Goal: Register for event/course

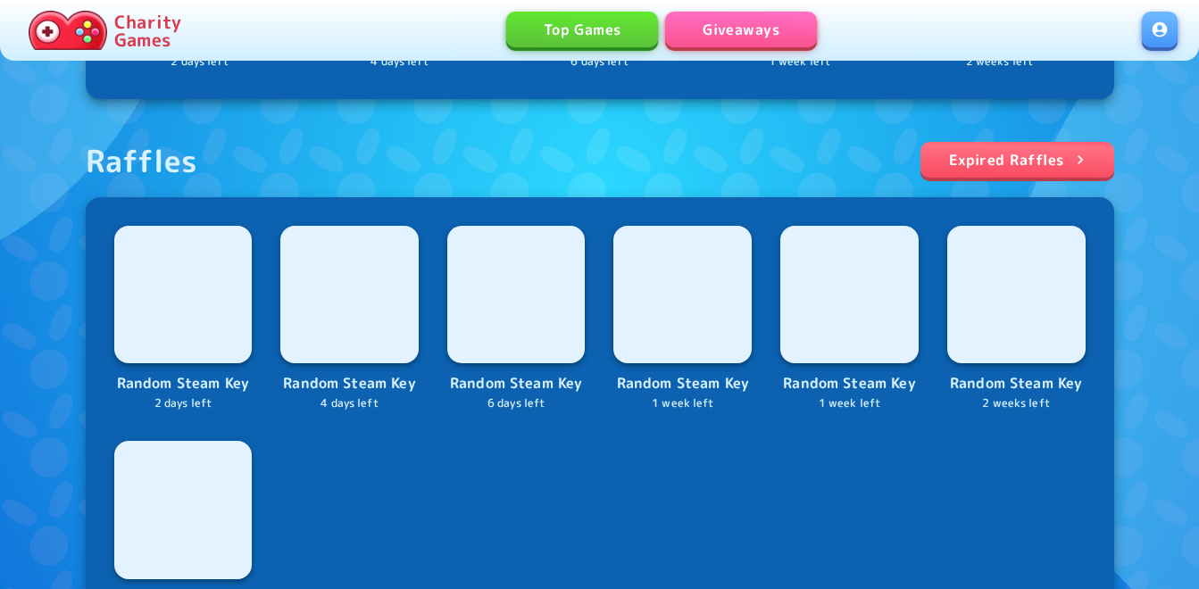
scroll to position [625, 0]
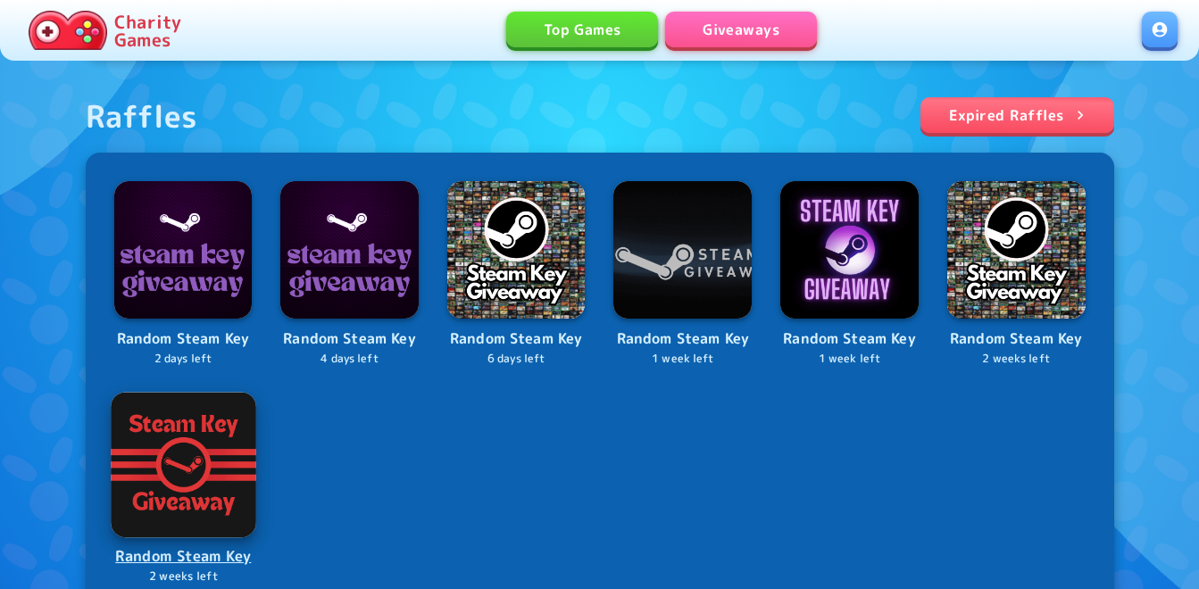
click at [228, 493] on img at bounding box center [183, 464] width 145 height 145
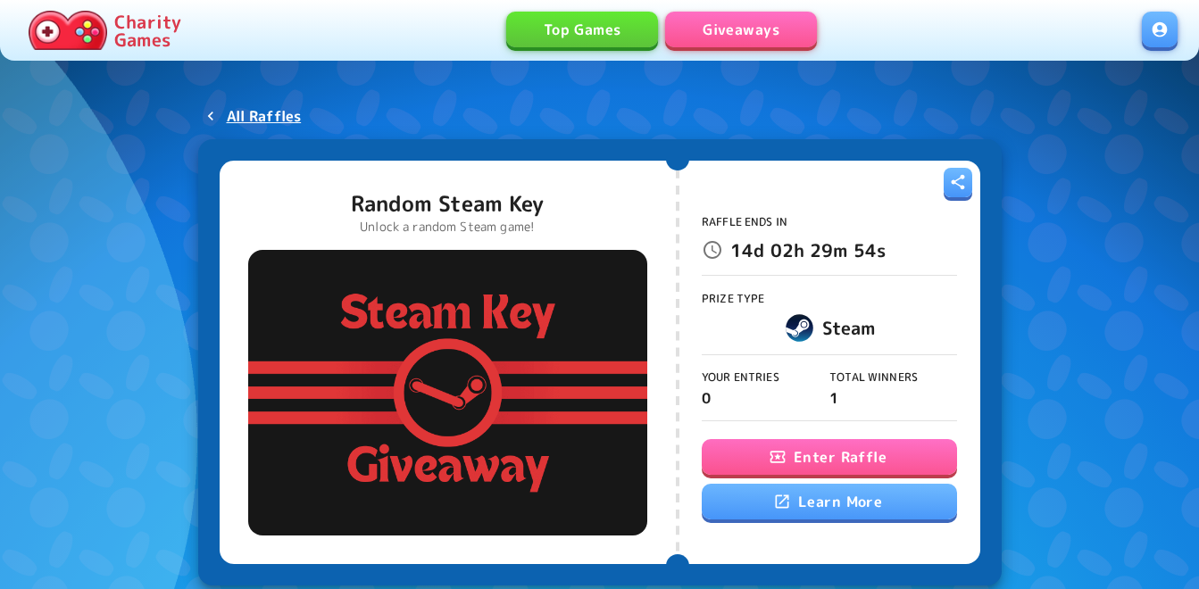
click at [826, 455] on button "Enter Raffle" at bounding box center [829, 457] width 255 height 36
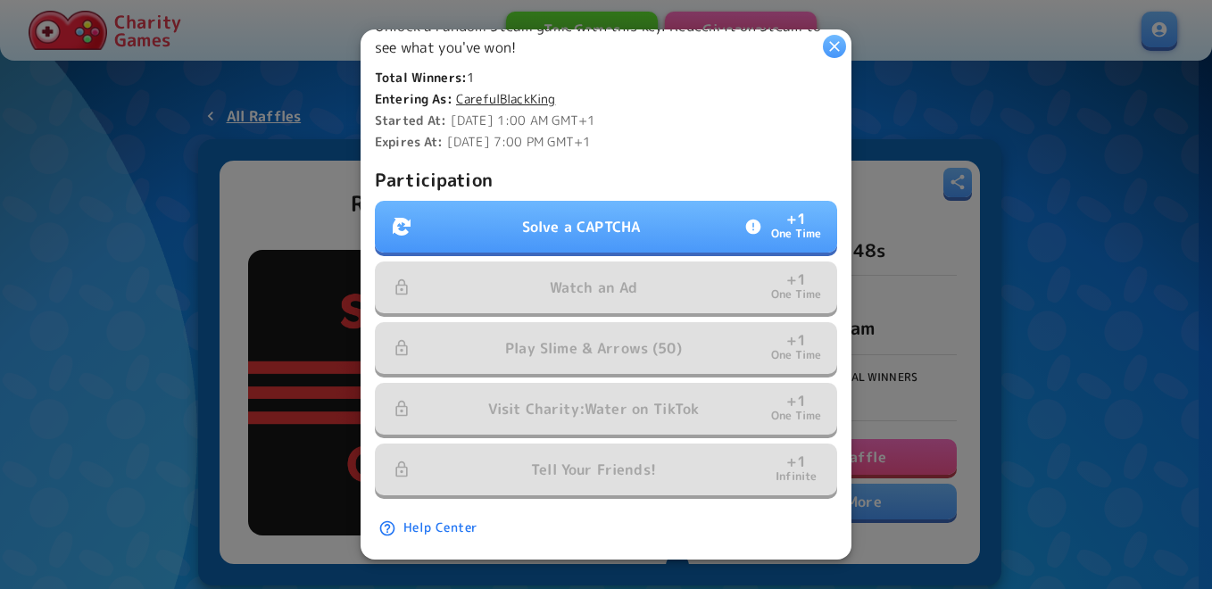
scroll to position [485, 0]
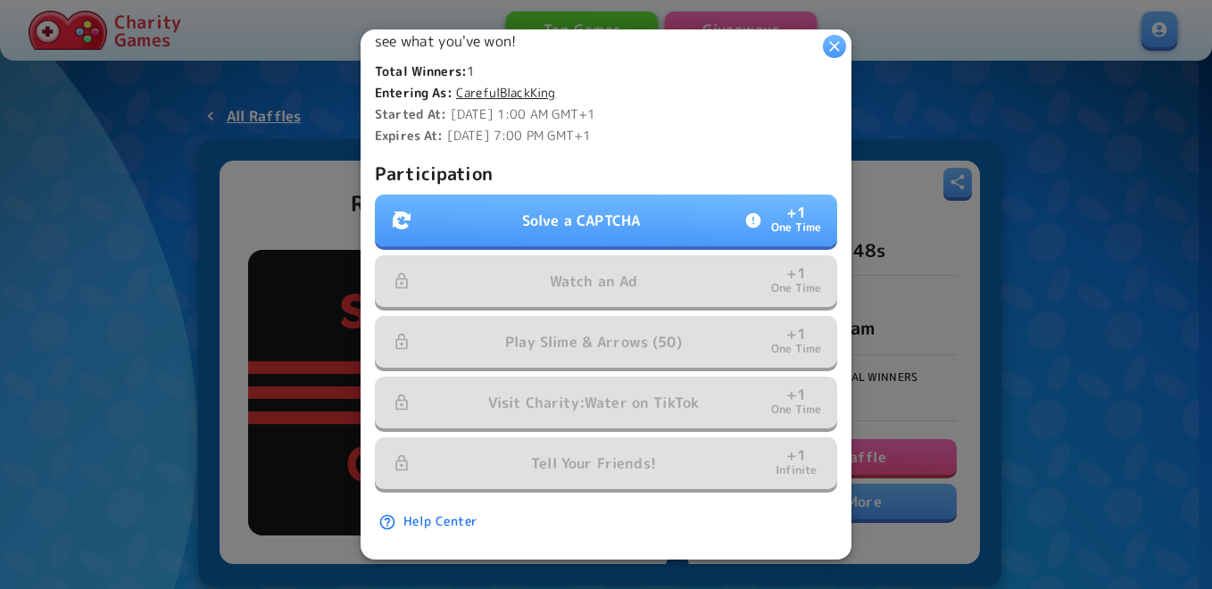
click at [618, 221] on button "Solve a CAPTCHA + 1 One Time" at bounding box center [606, 221] width 462 height 52
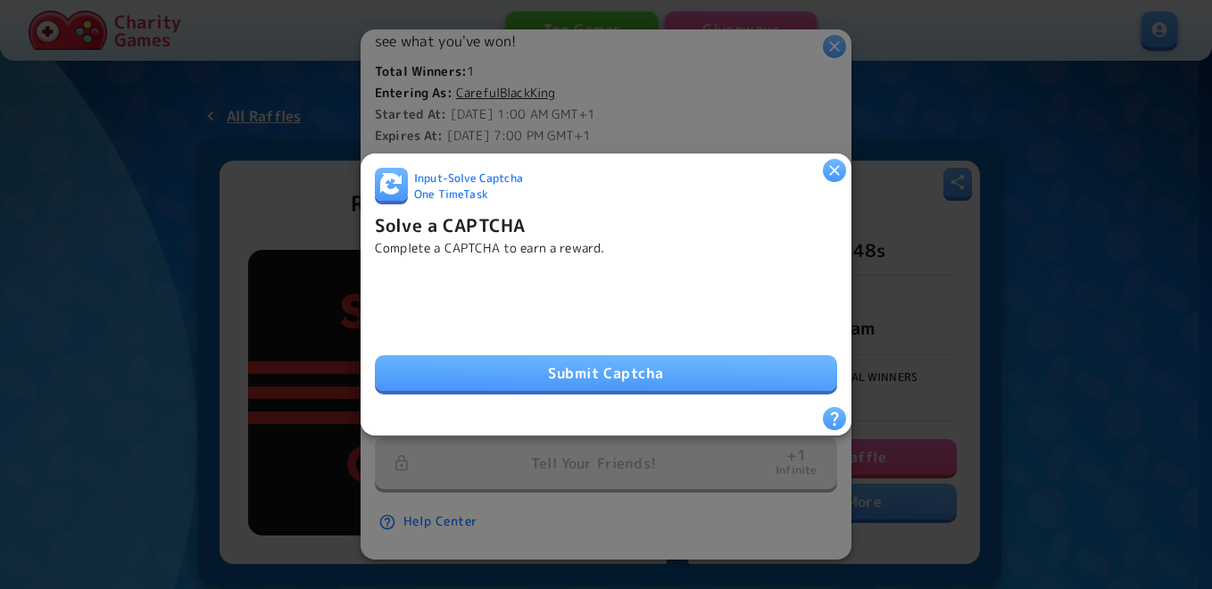
click at [546, 364] on button "Submit Captcha" at bounding box center [606, 373] width 462 height 36
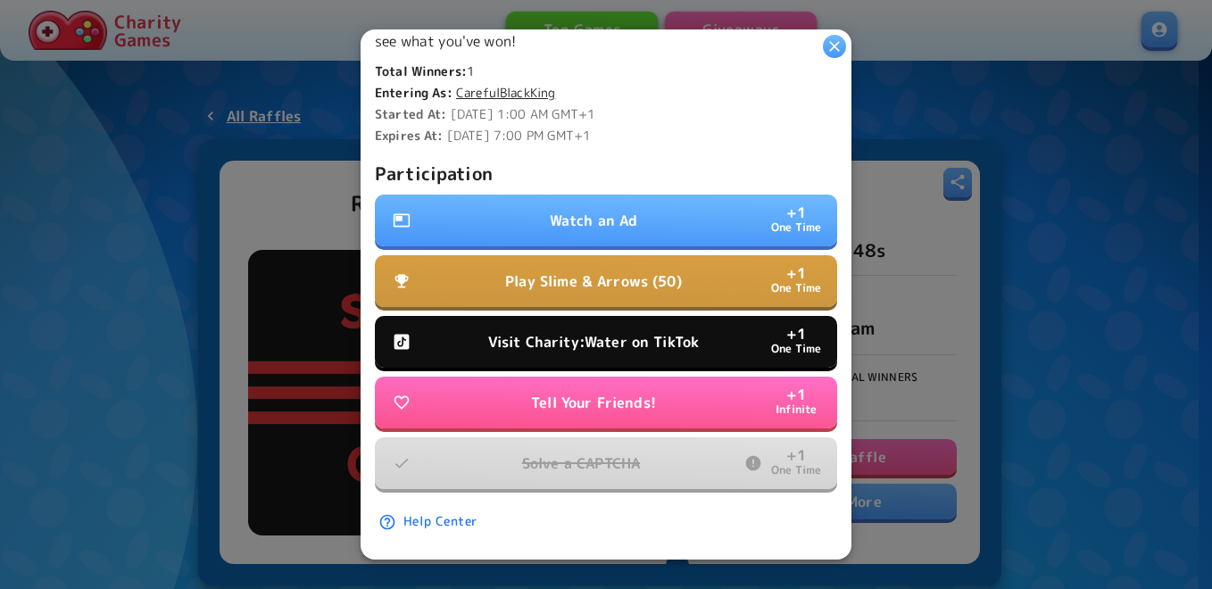
click at [558, 210] on p "Watch an Ad" at bounding box center [594, 220] width 88 height 21
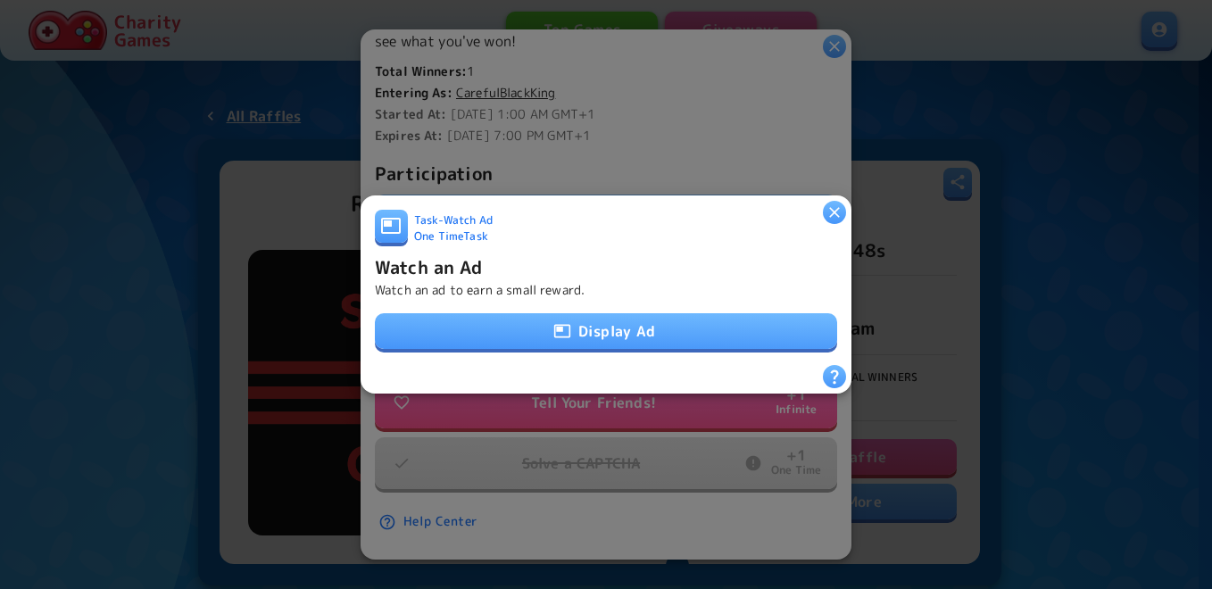
click at [600, 333] on button "Display Ad" at bounding box center [606, 331] width 462 height 36
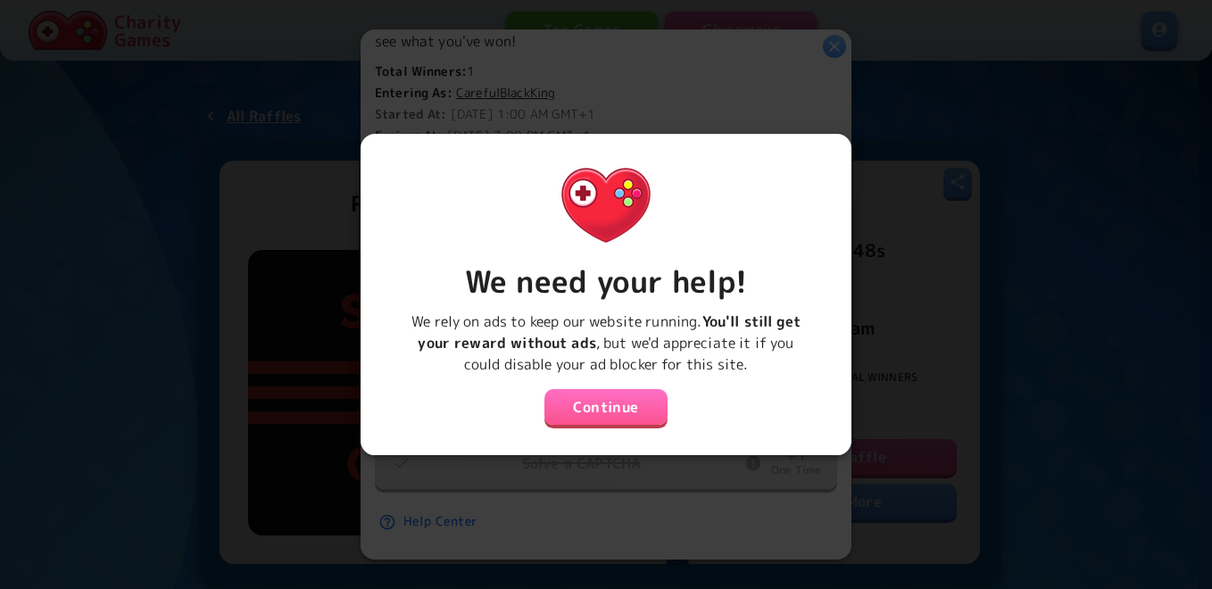
click at [617, 396] on button "Continue" at bounding box center [606, 407] width 123 height 36
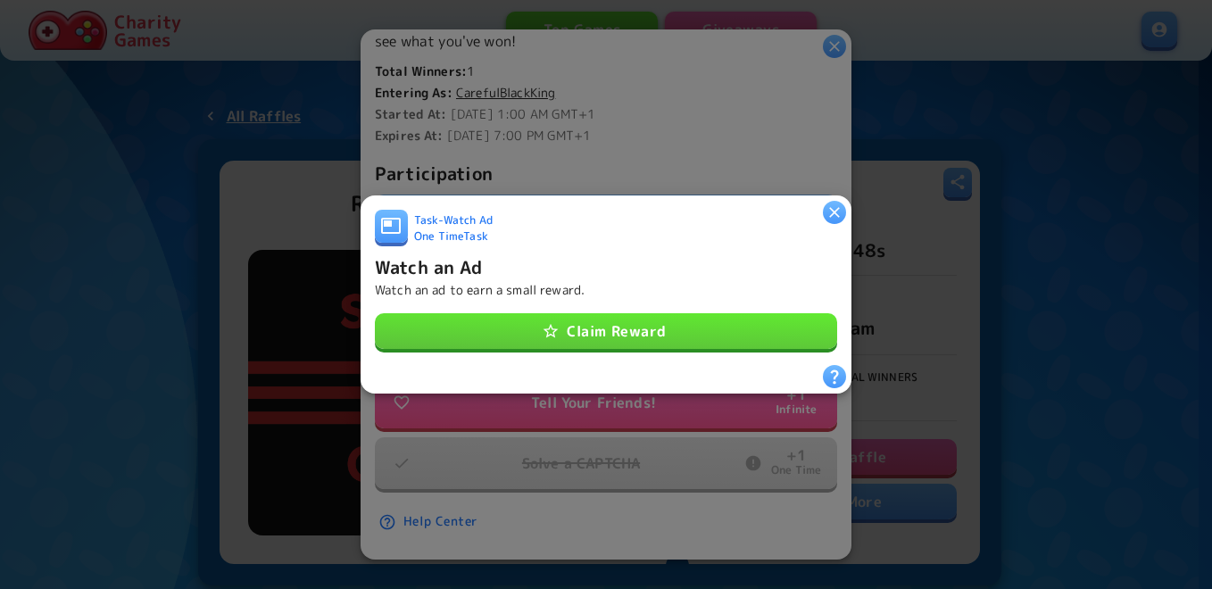
click at [596, 313] on button "Claim Reward" at bounding box center [606, 331] width 462 height 36
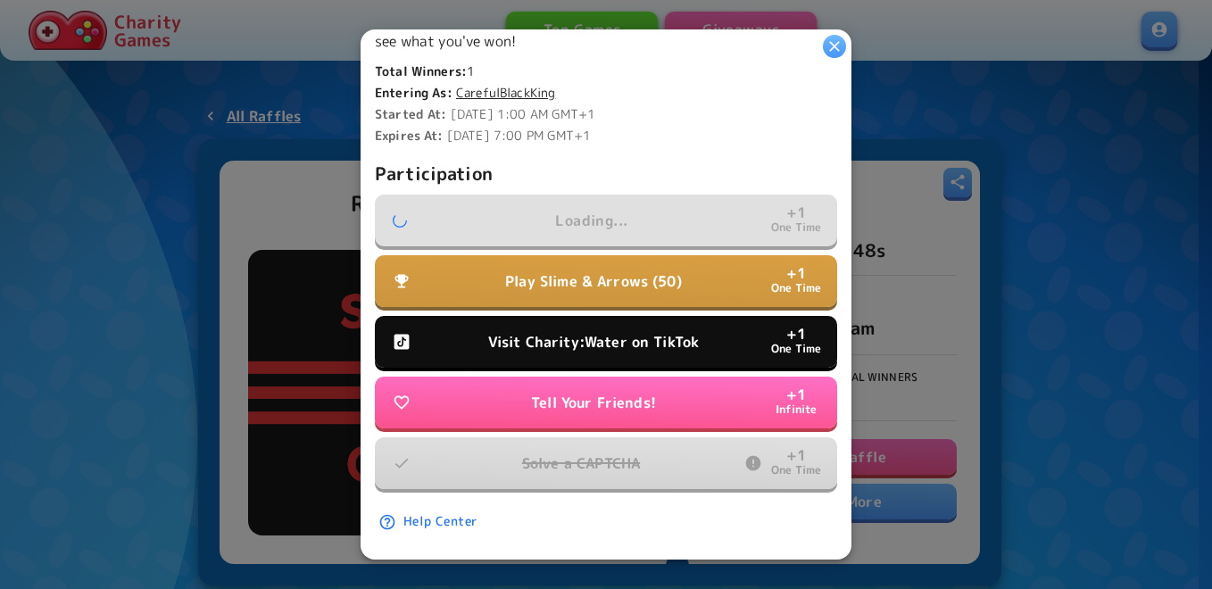
click at [573, 336] on p "Visit Charity:Water on TikTok" at bounding box center [593, 341] width 211 height 21
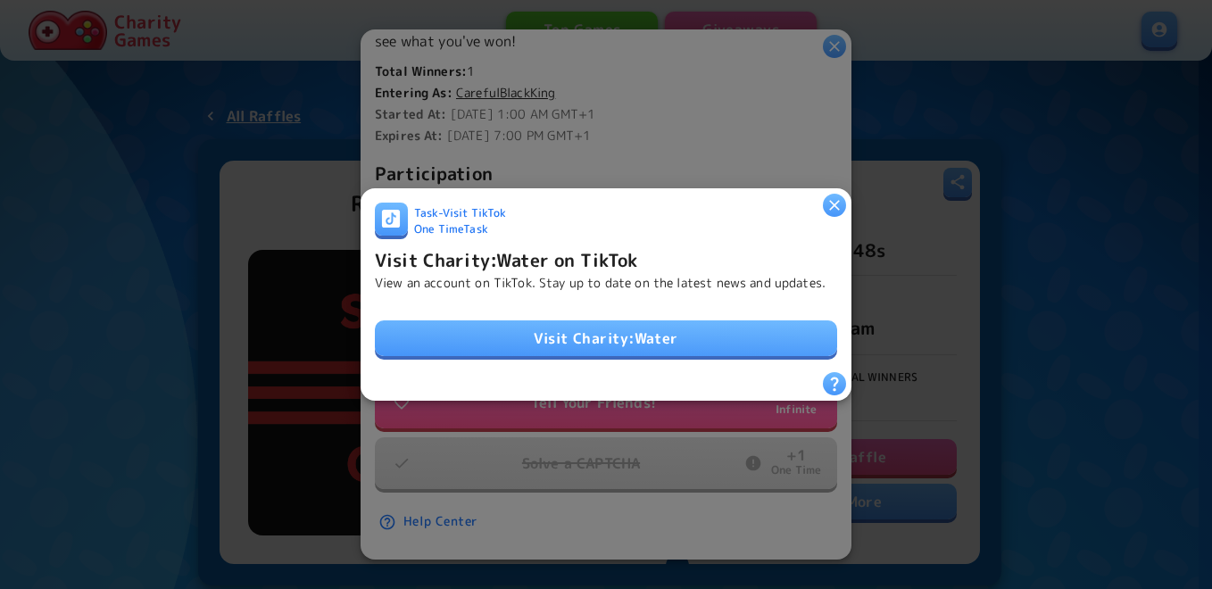
click at [596, 325] on link "Visit Charity:Water" at bounding box center [606, 339] width 462 height 36
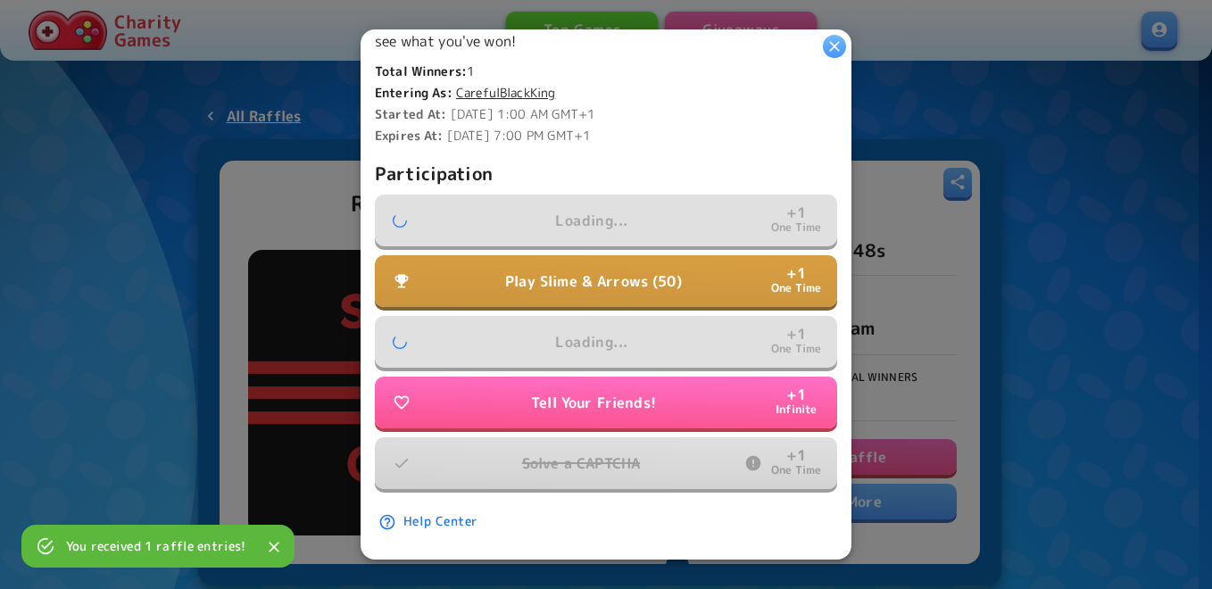
click at [633, 271] on p "Play Slime & Arrows (50)" at bounding box center [593, 281] width 177 height 21
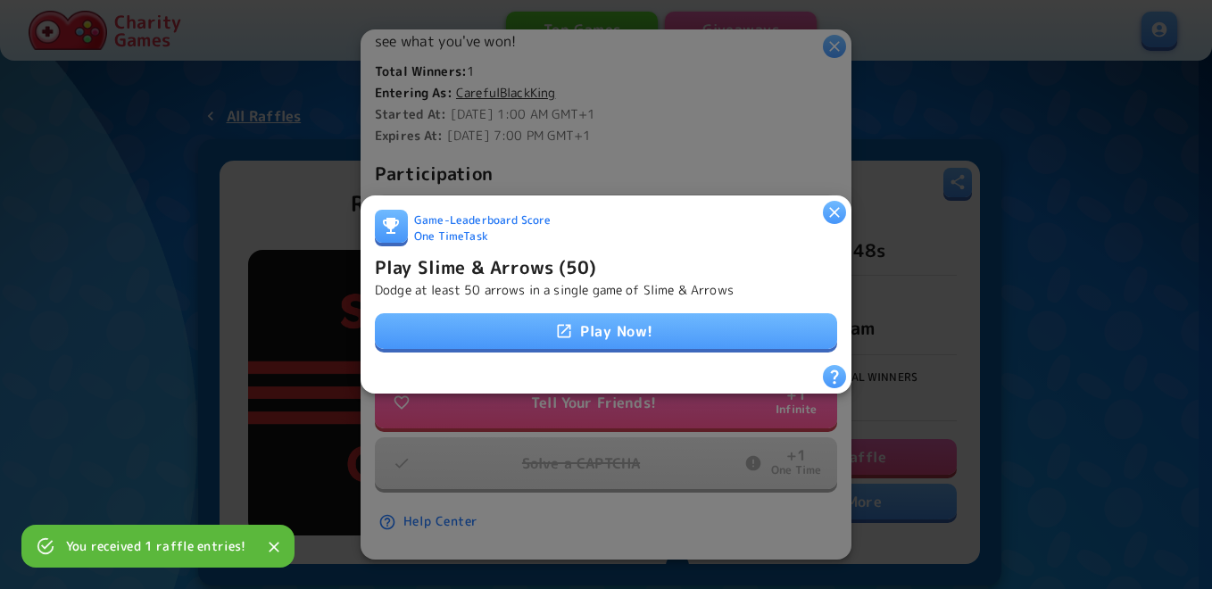
click at [636, 321] on link "Play Now!" at bounding box center [606, 331] width 462 height 36
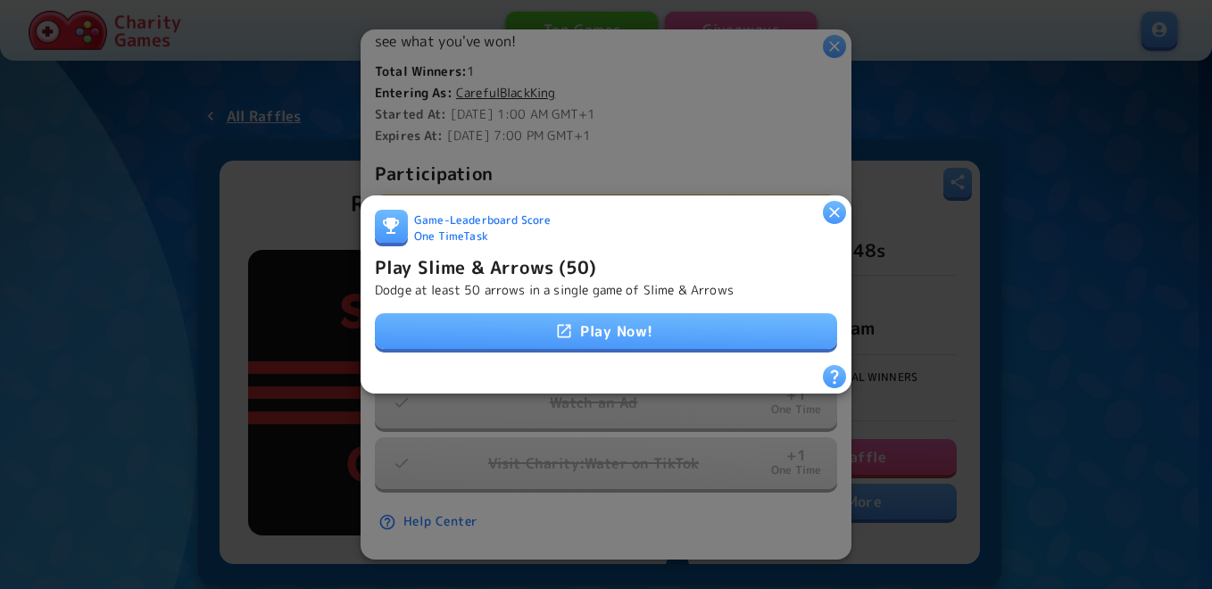
click at [544, 334] on link "Play Now!" at bounding box center [606, 331] width 462 height 36
click at [647, 327] on link "Play Now!" at bounding box center [606, 331] width 462 height 36
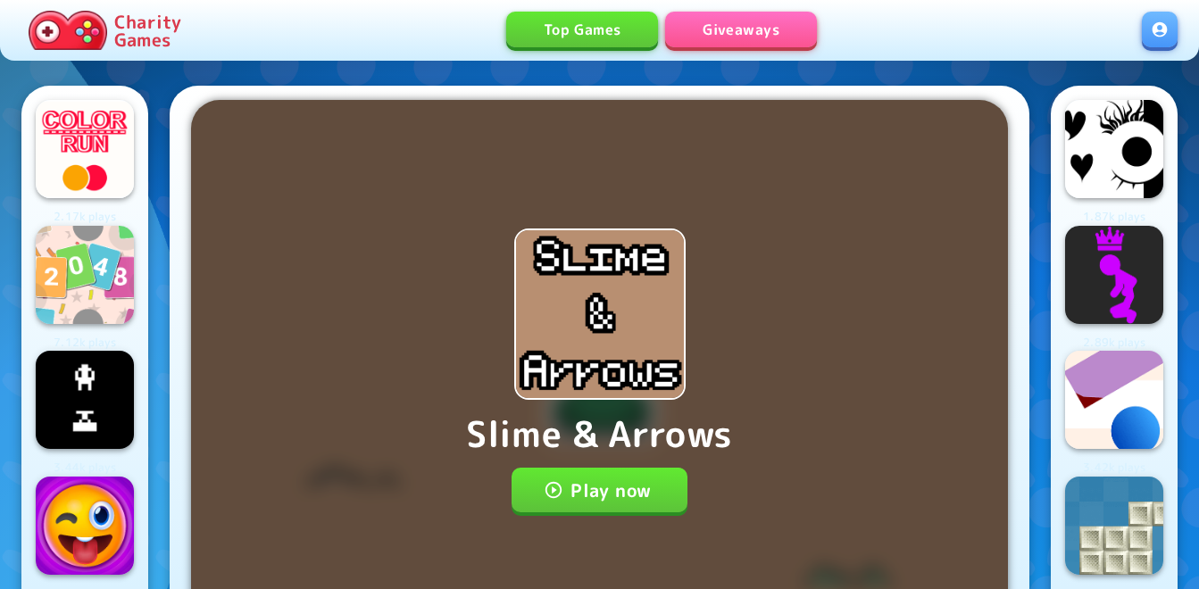
click at [612, 479] on button "Play now" at bounding box center [600, 490] width 176 height 45
click at [625, 493] on button "Play now" at bounding box center [600, 490] width 176 height 45
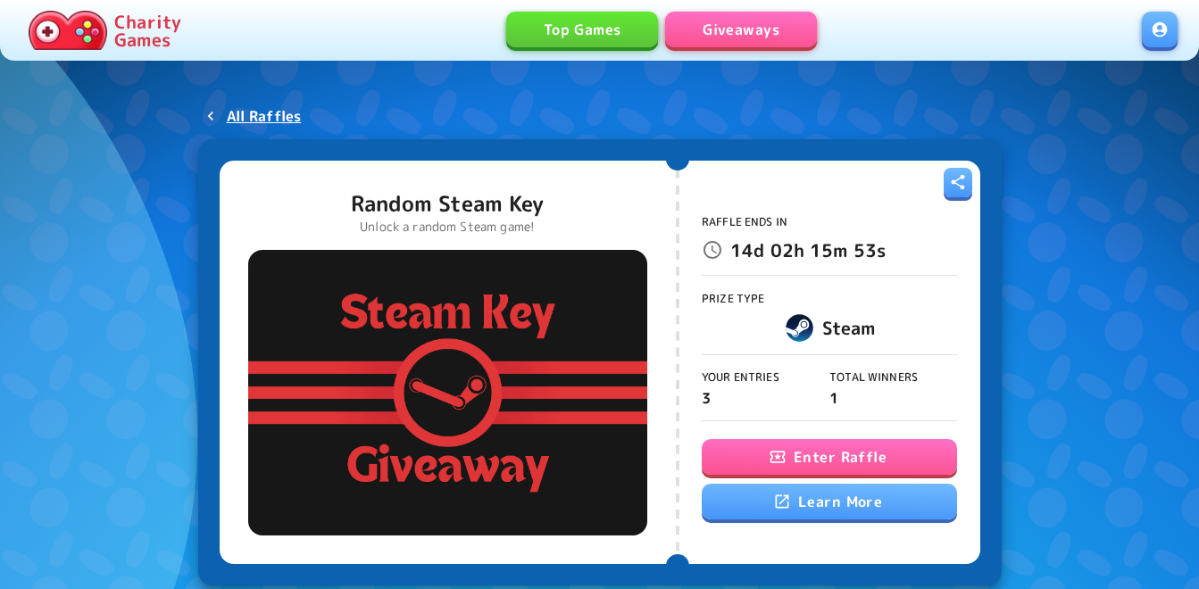
click at [837, 453] on button "Enter Raffle" at bounding box center [829, 457] width 255 height 36
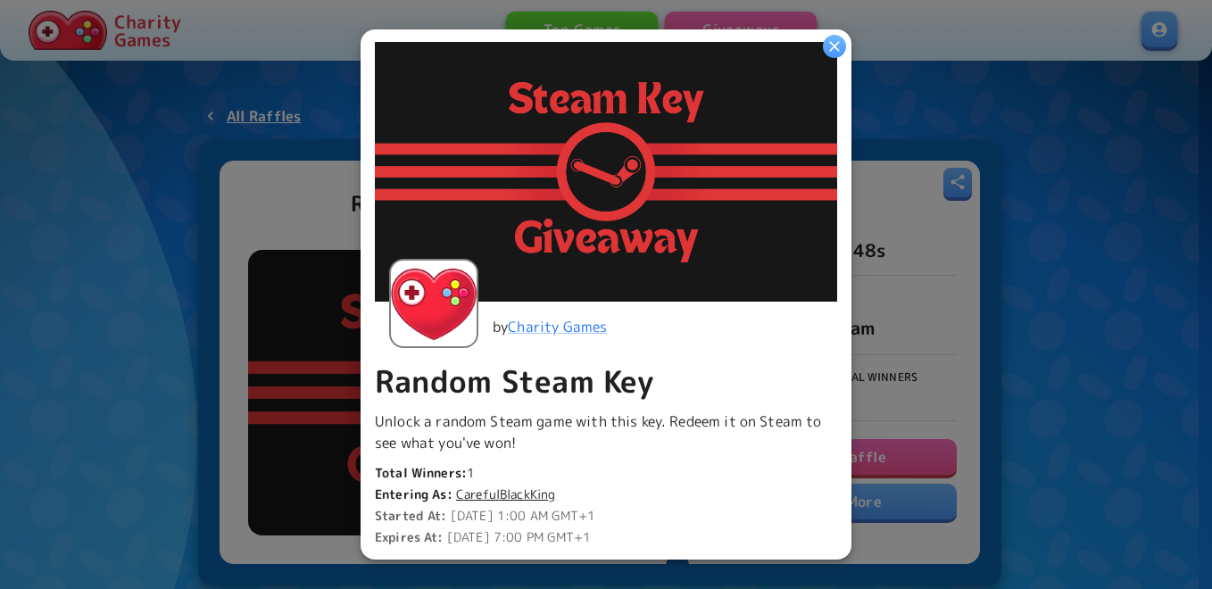
scroll to position [268, 0]
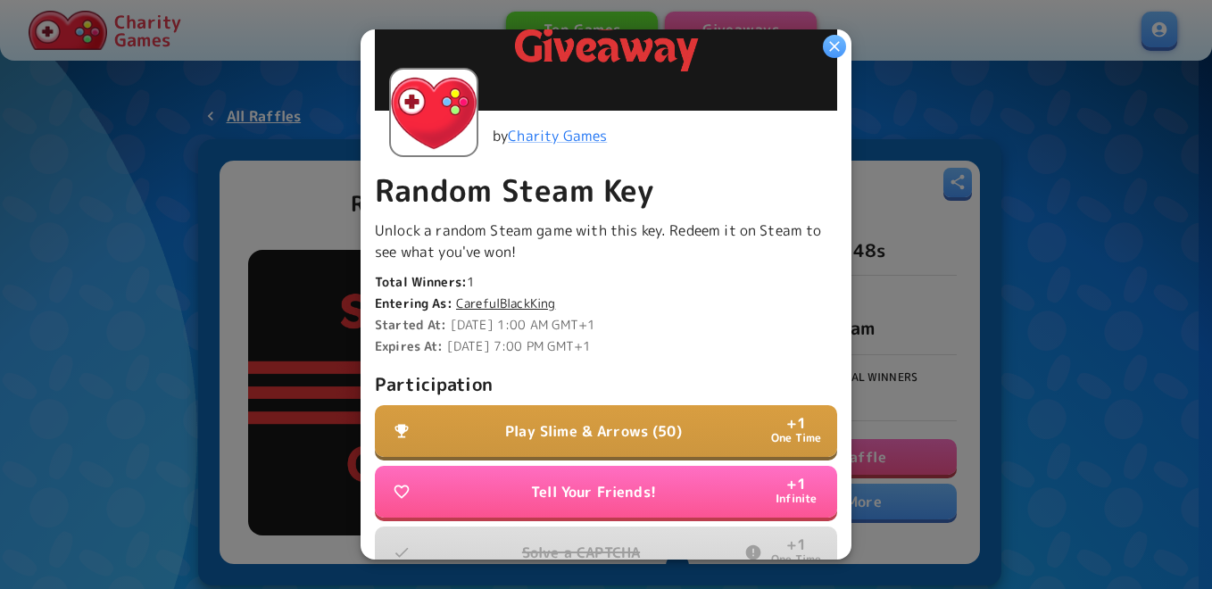
click at [663, 437] on button "Play Slime & Arrows (50) + 1 One Time" at bounding box center [606, 431] width 462 height 52
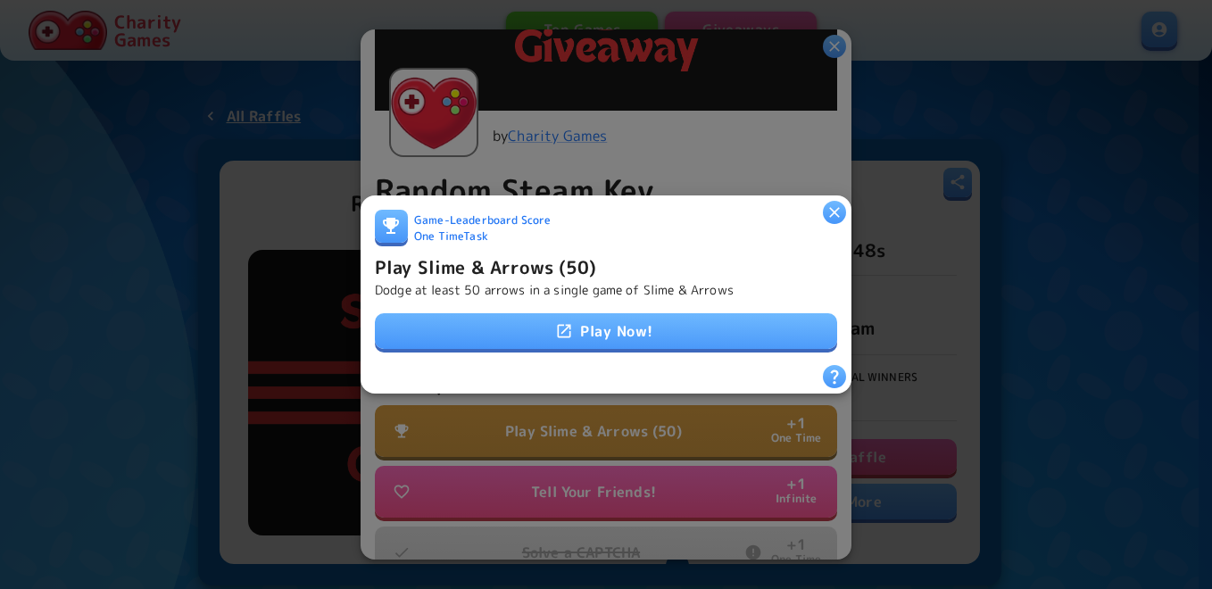
click at [646, 315] on link "Play Now!" at bounding box center [606, 331] width 462 height 36
click at [533, 266] on h6 "Play Slime & Arrows (50)" at bounding box center [486, 267] width 222 height 29
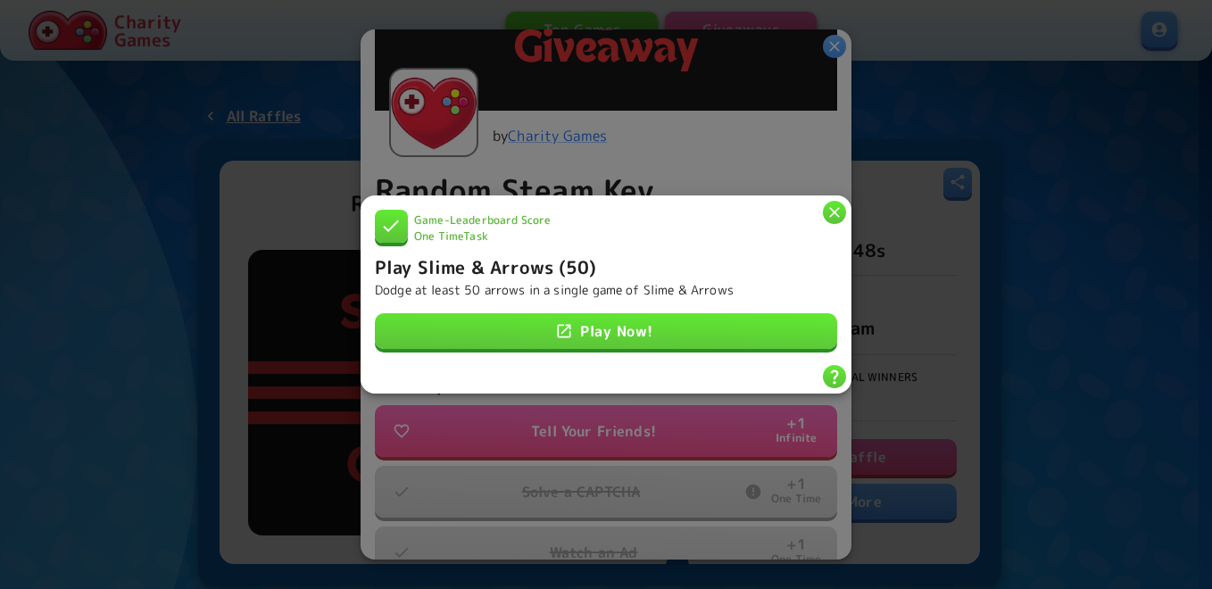
click at [834, 204] on icon "button" at bounding box center [835, 213] width 18 height 18
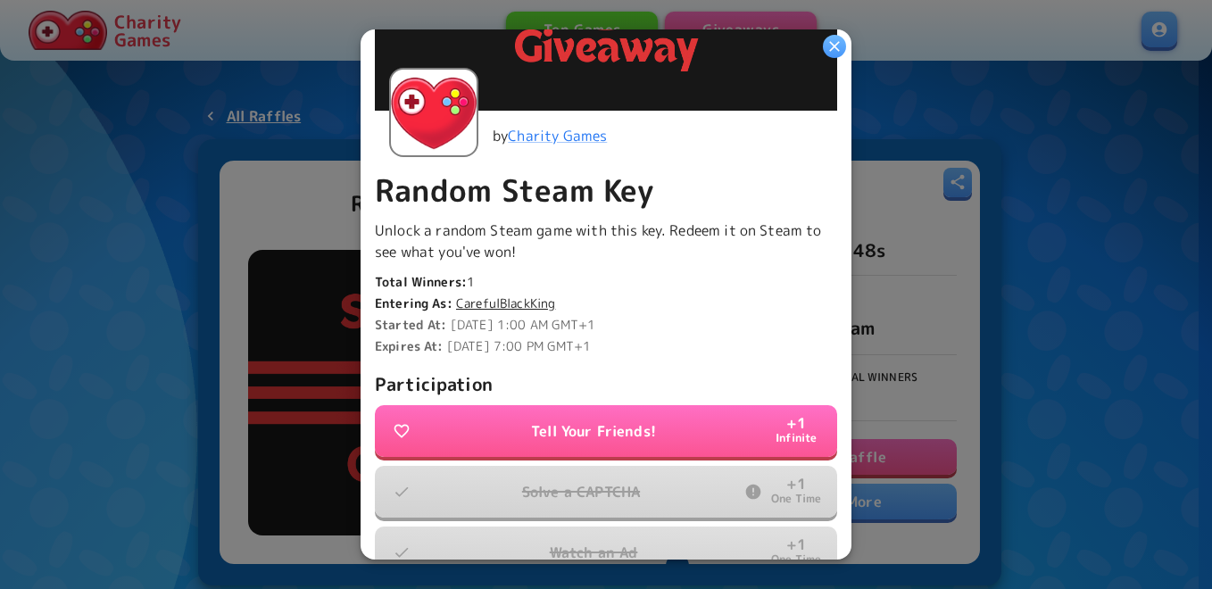
scroll to position [485, 0]
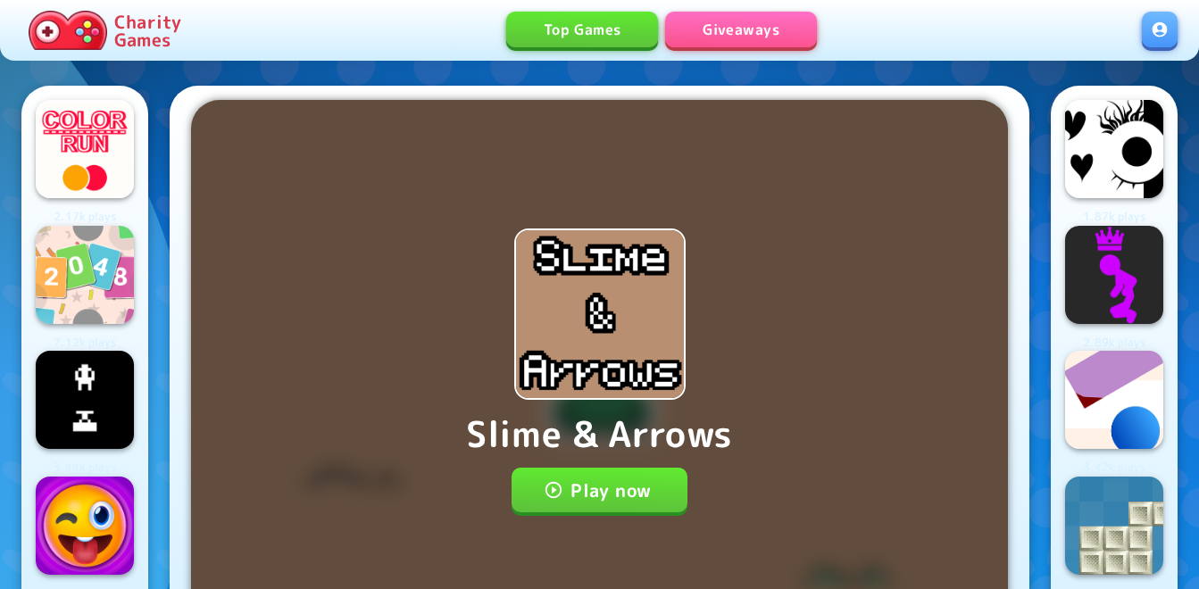
click at [594, 478] on button "Play now" at bounding box center [600, 490] width 176 height 45
